Goal: Task Accomplishment & Management: Use online tool/utility

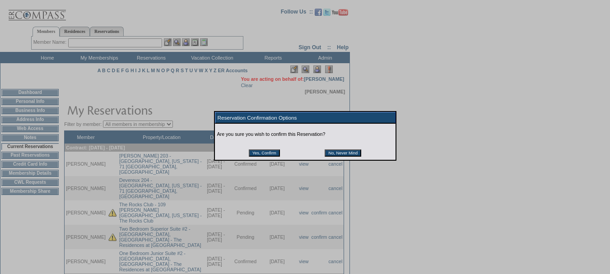
click at [342, 156] on input "No, Never Mind" at bounding box center [342, 152] width 37 height 7
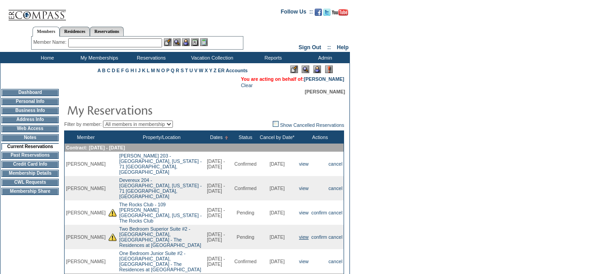
click at [299, 234] on link "view" at bounding box center [303, 236] width 9 height 5
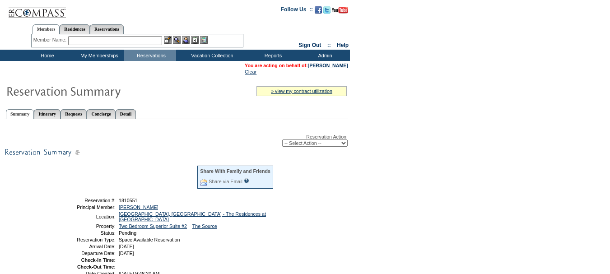
click at [324, 143] on select "-- Select Action -- Modify Reservation Dates Modify Reservation Cost Modify Occ…" at bounding box center [314, 142] width 65 height 7
select select "ChangeDates"
click at [282, 141] on select "-- Select Action -- Modify Reservation Dates Modify Reservation Cost Modify Occ…" at bounding box center [314, 142] width 65 height 7
